Goal: Information Seeking & Learning: Learn about a topic

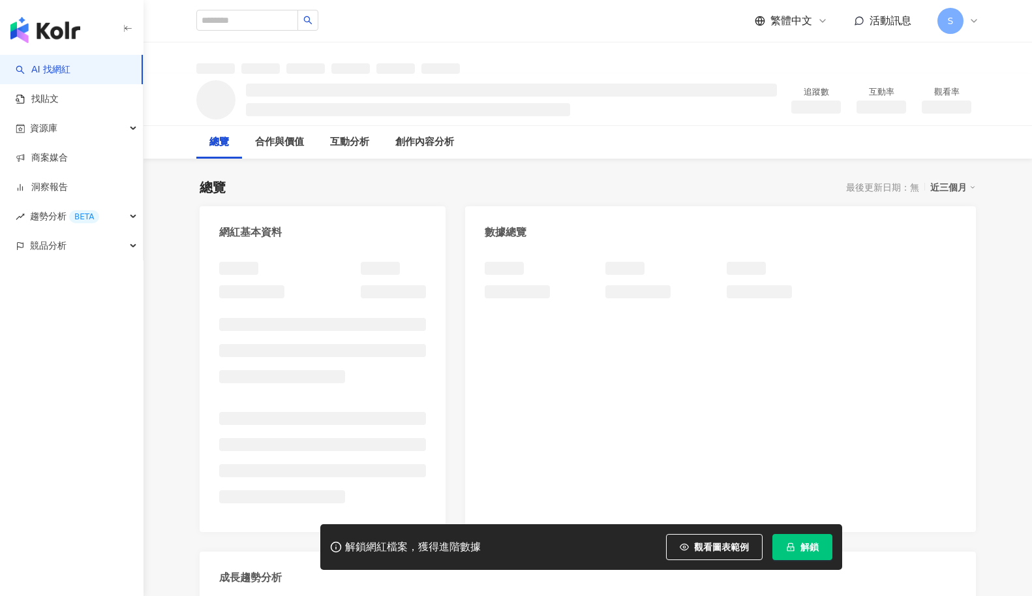
click at [808, 550] on span "解鎖" at bounding box center [810, 547] width 18 height 10
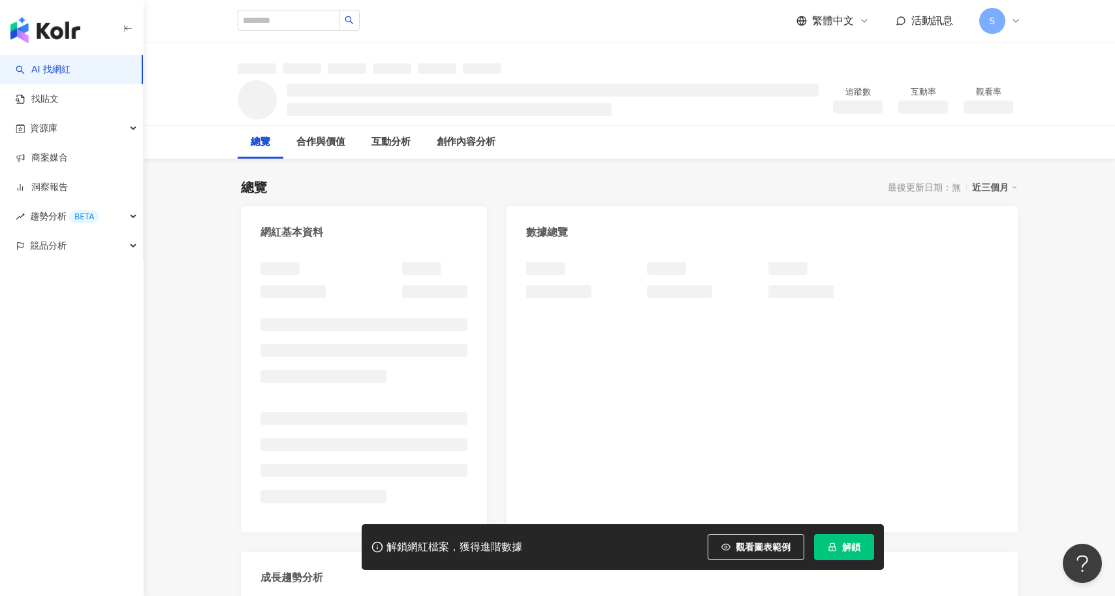
click at [844, 554] on button "解鎖" at bounding box center [844, 547] width 60 height 26
click at [846, 549] on span "解鎖" at bounding box center [851, 547] width 18 height 10
click at [849, 548] on span "解鎖" at bounding box center [851, 547] width 18 height 10
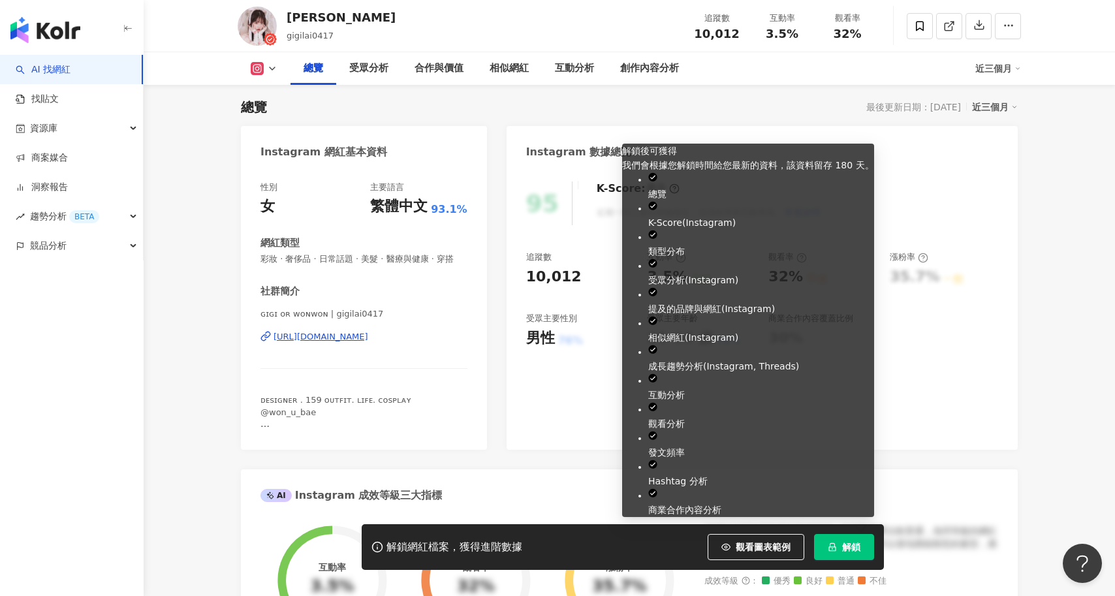
click at [840, 538] on button "解鎖" at bounding box center [844, 547] width 60 height 26
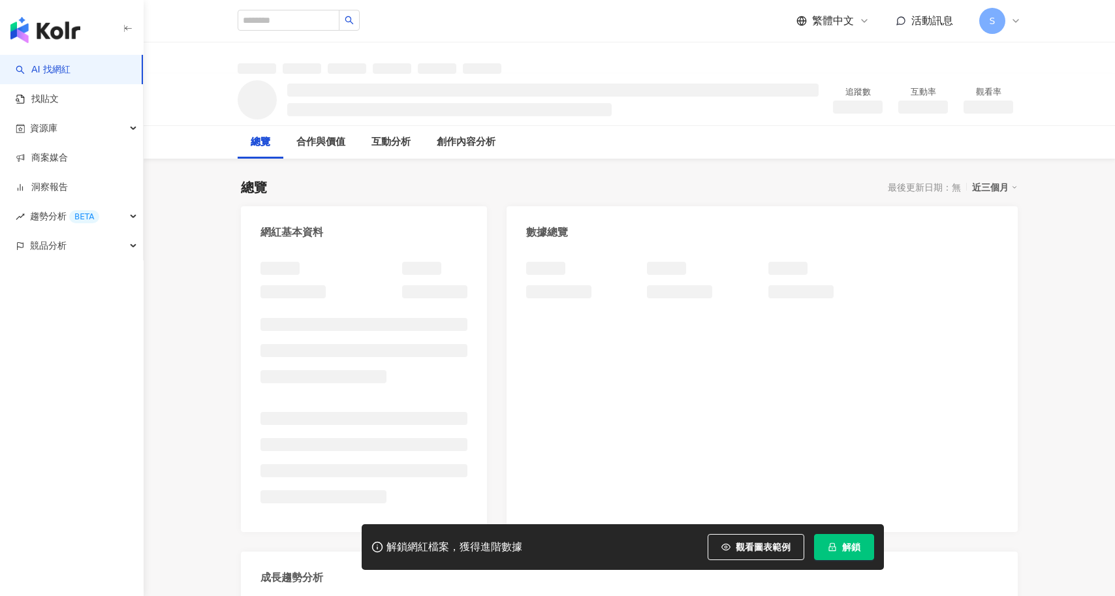
click at [859, 553] on button "解鎖" at bounding box center [844, 547] width 60 height 26
